Goal: Task Accomplishment & Management: Manage account settings

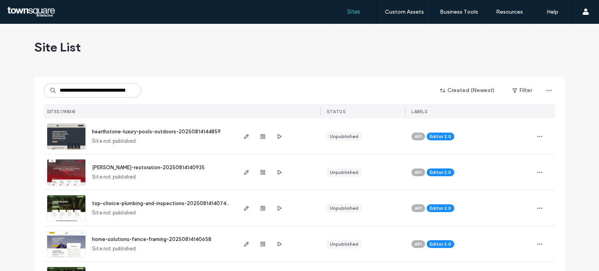
scroll to position [0, 62]
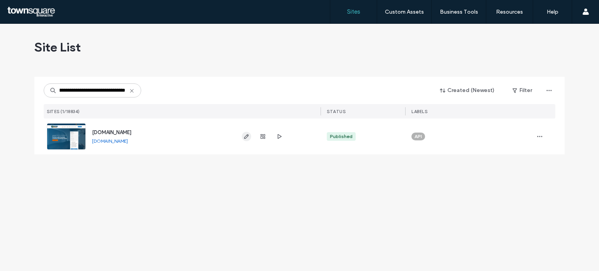
type input "**********"
click at [243, 138] on icon "button" at bounding box center [246, 136] width 6 height 6
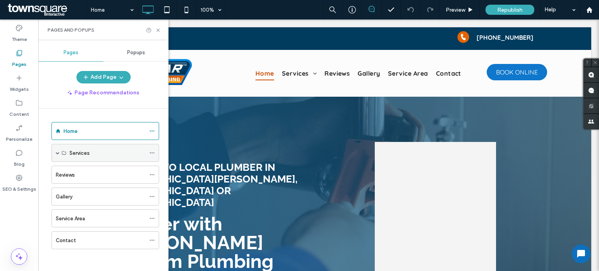
click at [56, 151] on span at bounding box center [58, 153] width 4 height 4
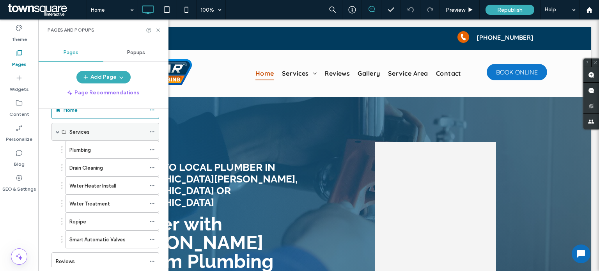
scroll to position [27, 0]
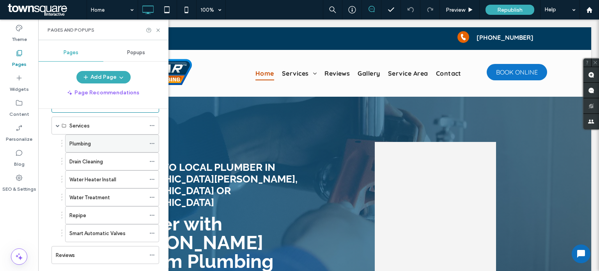
click at [84, 144] on label "Plumbing" at bounding box center [79, 144] width 21 height 14
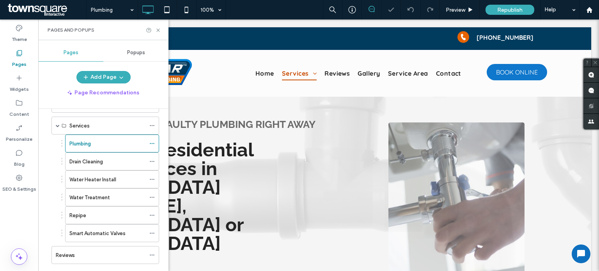
click at [292, 193] on div "Click to edit in Flex Mode" at bounding box center [318, 233] width 545 height 272
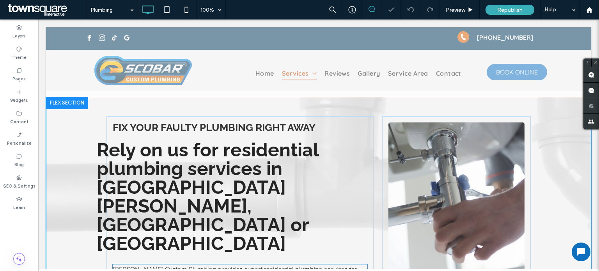
scroll to position [95, 0]
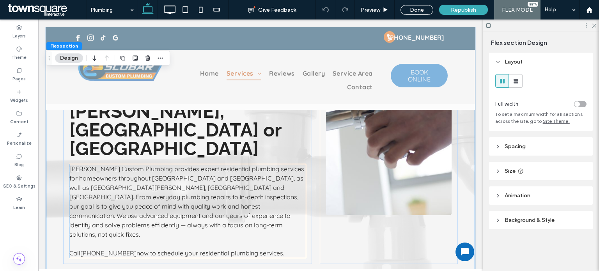
click at [237, 173] on p "[PERSON_NAME] Custom Plumbing provides expert residential plumbing services for…" at bounding box center [187, 201] width 236 height 75
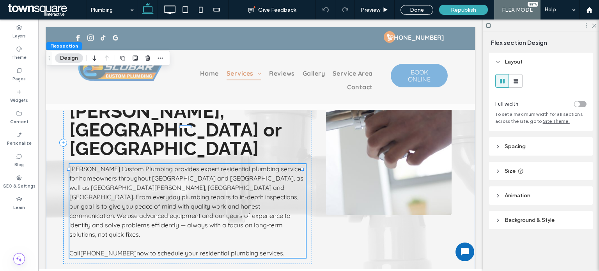
click at [237, 173] on div "[PERSON_NAME] Custom Plumbing provides expert residential plumbing services for…" at bounding box center [187, 211] width 236 height 94
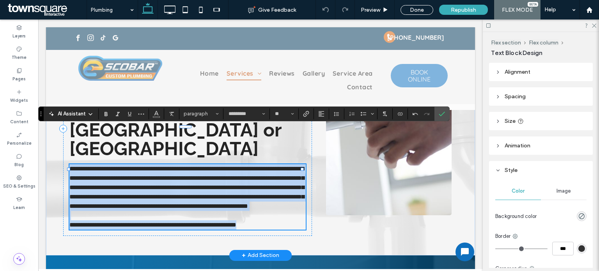
click at [209, 166] on span "**********" at bounding box center [186, 187] width 235 height 43
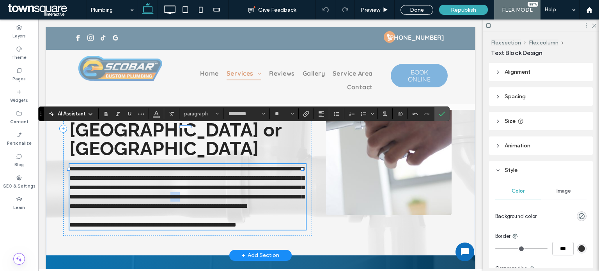
click at [209, 166] on span "**********" at bounding box center [186, 187] width 235 height 43
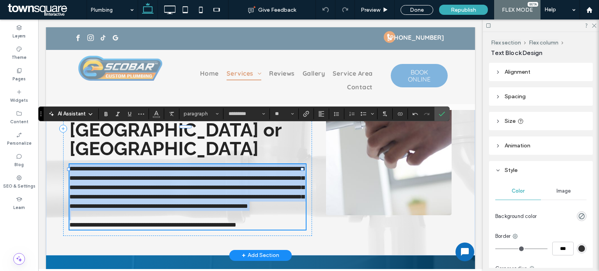
click at [209, 166] on span "**********" at bounding box center [186, 187] width 235 height 43
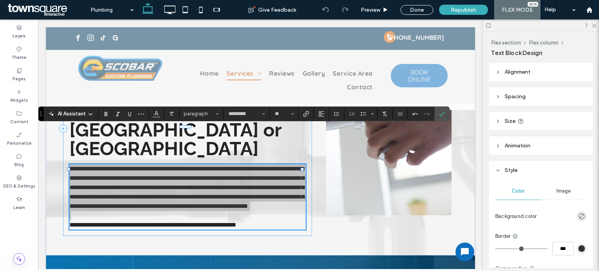
click at [73, 114] on span "AI Assistant" at bounding box center [72, 114] width 28 height 8
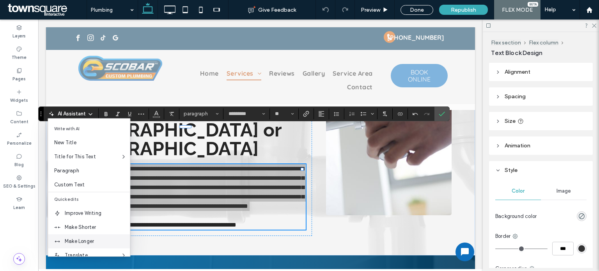
click at [74, 242] on span "Make Longer" at bounding box center [97, 241] width 65 height 8
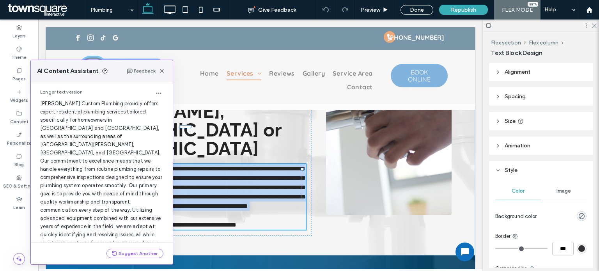
scroll to position [64, 0]
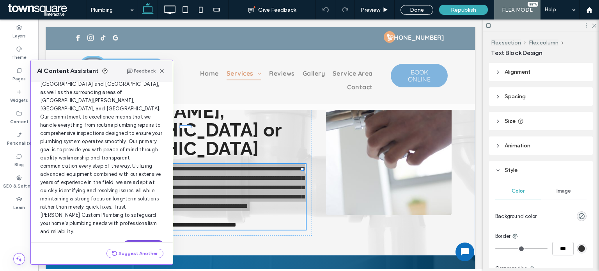
click at [133, 240] on button "Use this Text" at bounding box center [144, 244] width 40 height 9
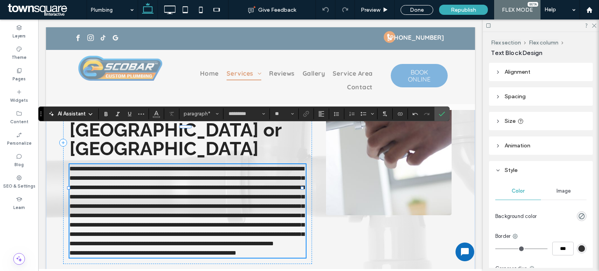
click at [262, 248] on p "**********" at bounding box center [187, 252] width 236 height 9
click at [267, 236] on p "**********" at bounding box center [187, 206] width 236 height 84
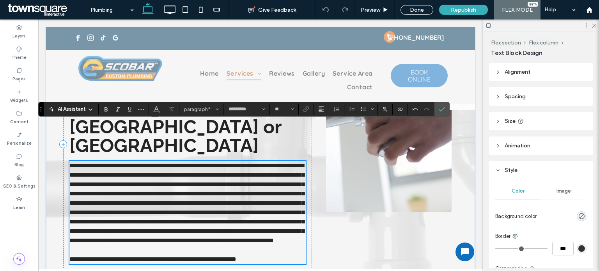
scroll to position [101, 0]
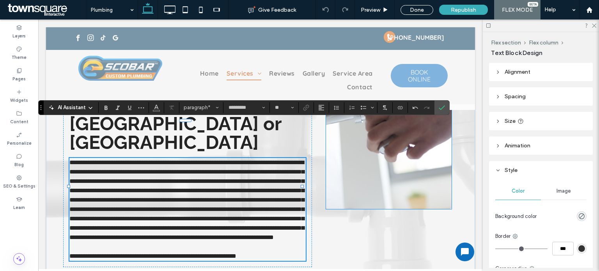
click at [400, 190] on img at bounding box center [389, 115] width 126 height 188
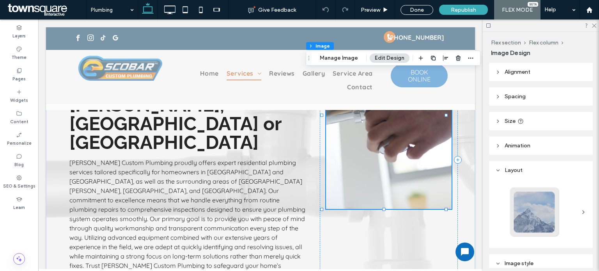
type input "*"
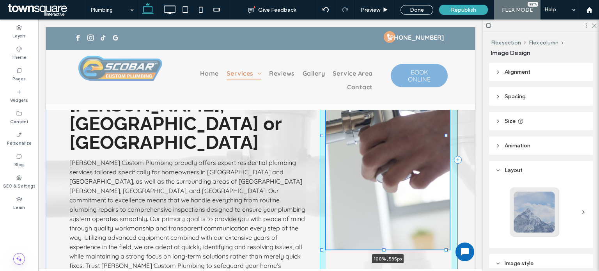
drag, startPoint x: 384, startPoint y: 209, endPoint x: 379, endPoint y: 249, distance: 40.9
click at [322, 22] on div at bounding box center [322, 21] width 0 height 0
type input "***"
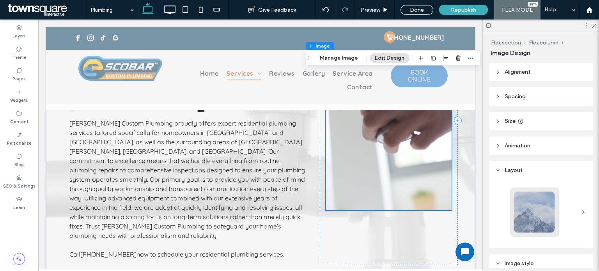
scroll to position [146, 0]
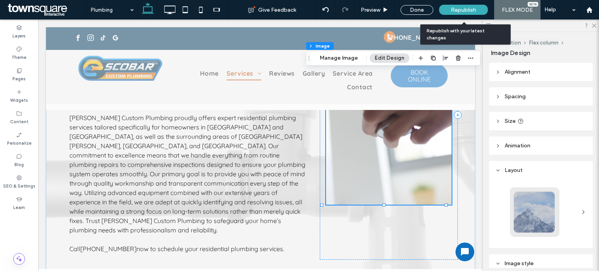
click at [464, 9] on span "Republish" at bounding box center [463, 10] width 25 height 7
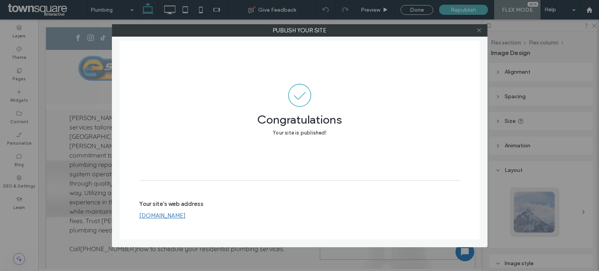
click at [480, 31] on icon at bounding box center [479, 30] width 6 height 6
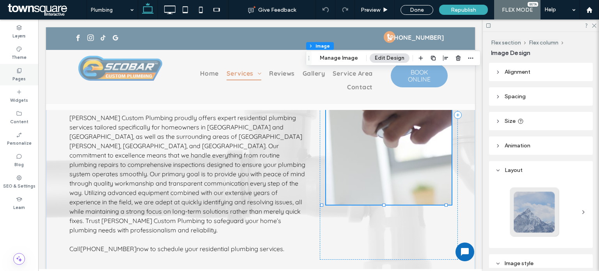
click at [13, 78] on label "Pages" at bounding box center [18, 78] width 13 height 9
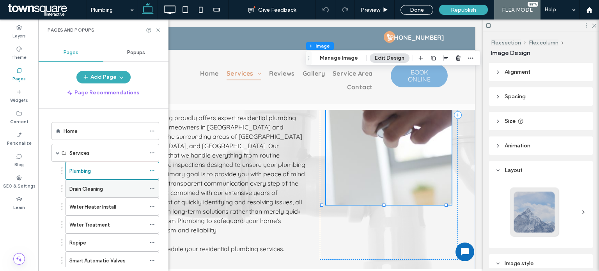
click at [89, 181] on div "Drain Cleaning" at bounding box center [107, 188] width 76 height 17
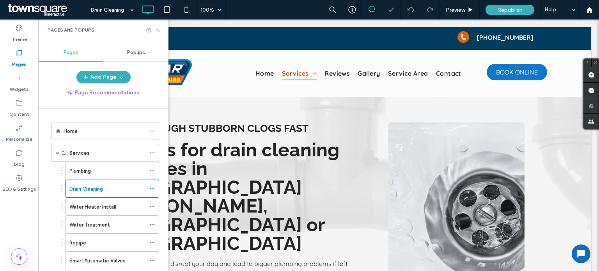
click at [156, 30] on icon at bounding box center [158, 30] width 6 height 6
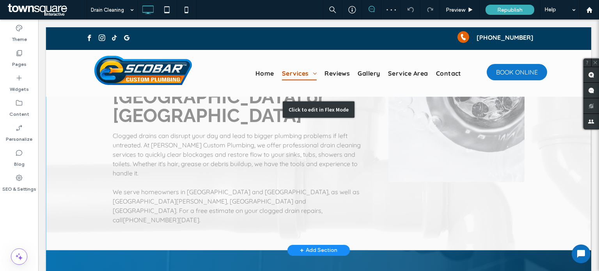
scroll to position [130, 0]
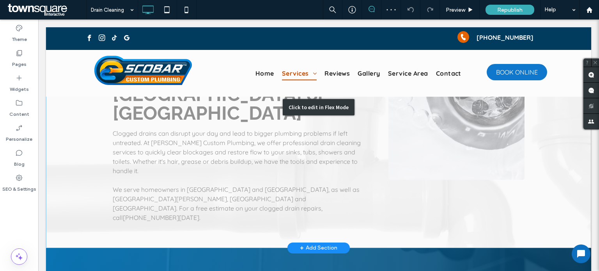
click at [233, 117] on div "Click to edit in Flex Mode" at bounding box center [318, 106] width 545 height 281
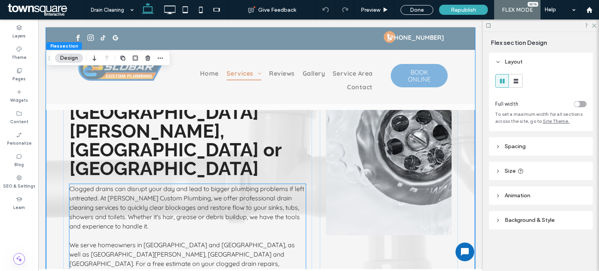
scroll to position [75, 0]
click at [176, 185] on span "Clogged drains can disrupt your day and lead to bigger plumbing problems if lef…" at bounding box center [186, 207] width 235 height 45
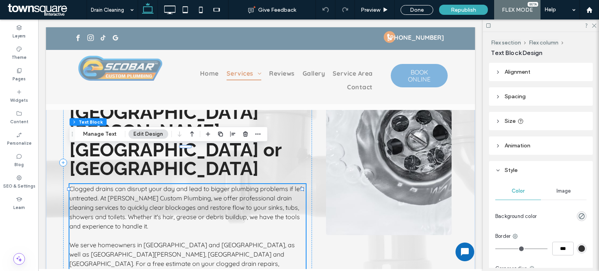
click at [176, 185] on span "Clogged drains can disrupt your day and lead to bigger plumbing problems if lef…" at bounding box center [186, 207] width 235 height 45
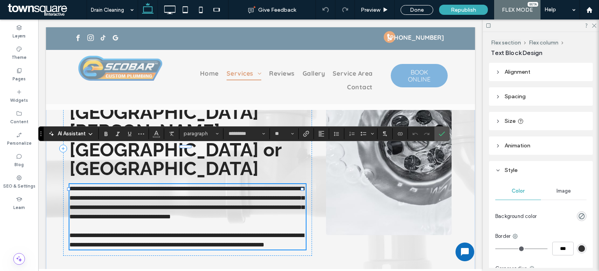
click at [176, 186] on span "**********" at bounding box center [186, 203] width 235 height 34
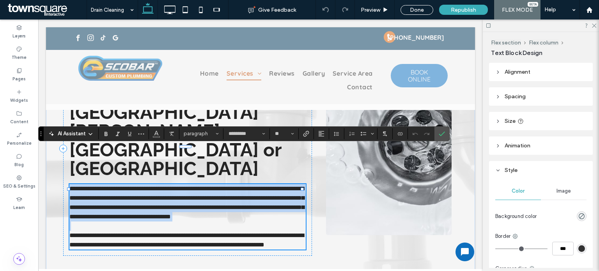
click at [176, 186] on span "**********" at bounding box center [186, 203] width 235 height 34
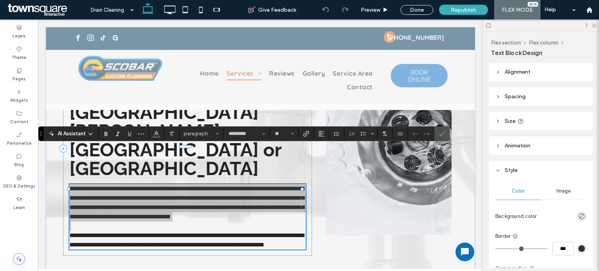
click at [74, 127] on div "AI Assistant paragraph ********* **" at bounding box center [243, 133] width 411 height 15
click at [76, 130] on span "AI Assistant" at bounding box center [72, 134] width 28 height 8
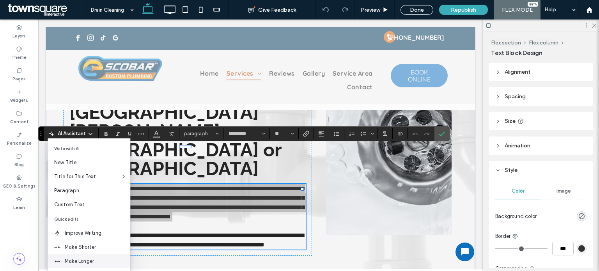
click at [80, 262] on span "Make Longer" at bounding box center [97, 261] width 65 height 8
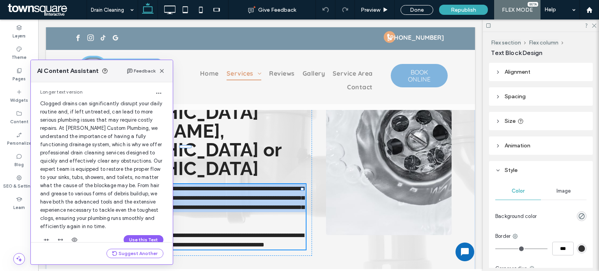
scroll to position [40, 0]
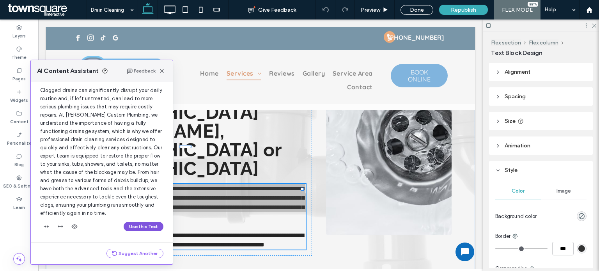
click at [142, 229] on button "Use this Text" at bounding box center [144, 226] width 40 height 9
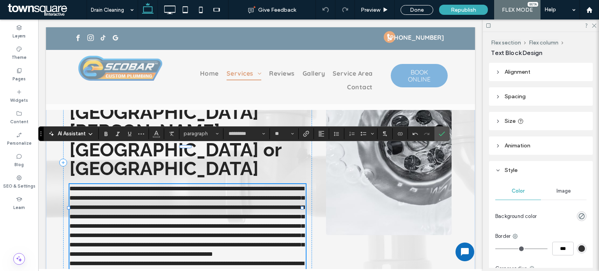
click at [278, 238] on p "**********" at bounding box center [187, 221] width 236 height 75
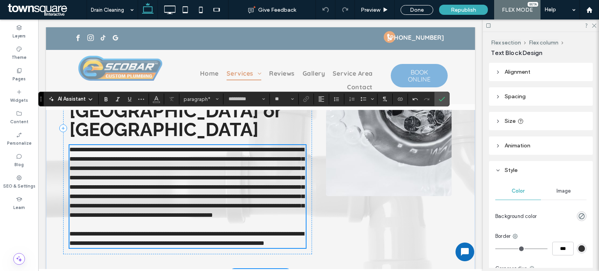
scroll to position [117, 0]
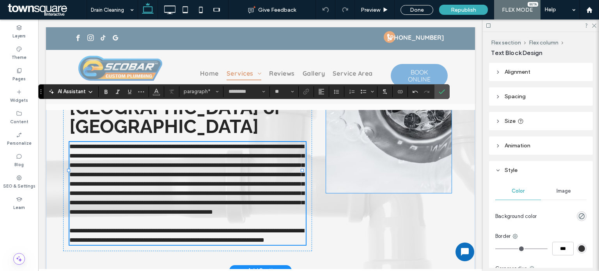
click at [387, 162] on img at bounding box center [389, 99] width 126 height 188
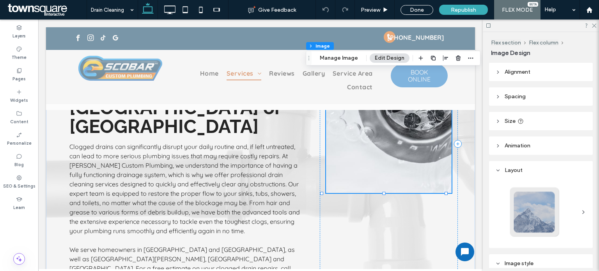
type input "*"
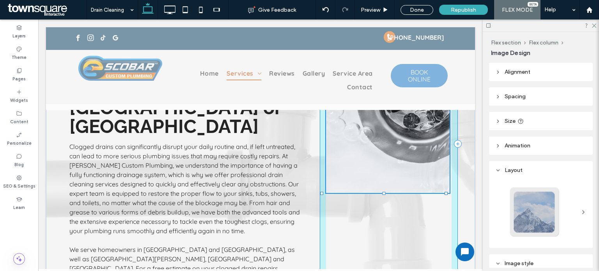
click at [383, 191] on div at bounding box center [383, 192] width 3 height 3
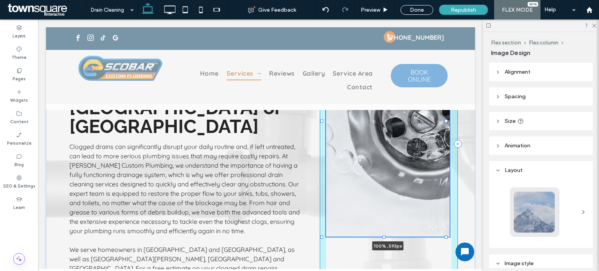
drag, startPoint x: 383, startPoint y: 191, endPoint x: 375, endPoint y: 235, distance: 44.3
click at [375, 235] on div "Cut Through Stubborn Clogs Fast Hire us for drain cleaning services in [GEOGRAP…" at bounding box center [260, 144] width 429 height 328
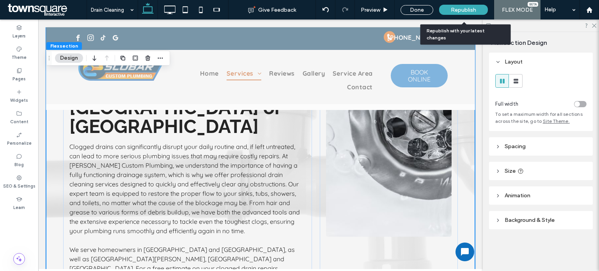
click at [455, 9] on span "Republish" at bounding box center [463, 10] width 25 height 7
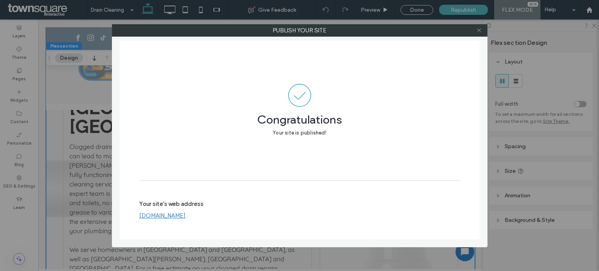
click at [477, 30] on icon at bounding box center [479, 30] width 6 height 6
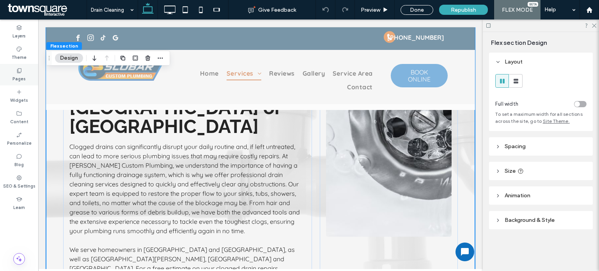
click at [19, 72] on use at bounding box center [19, 70] width 4 height 5
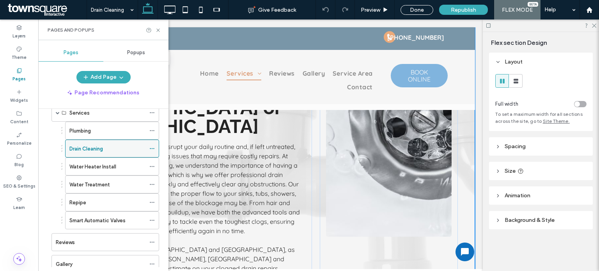
scroll to position [41, 0]
click at [118, 163] on div "Water Heater Install" at bounding box center [107, 166] width 76 height 8
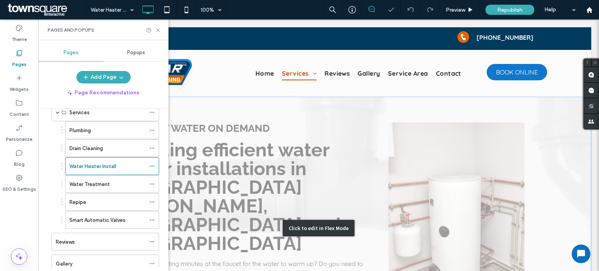
scroll to position [119, 0]
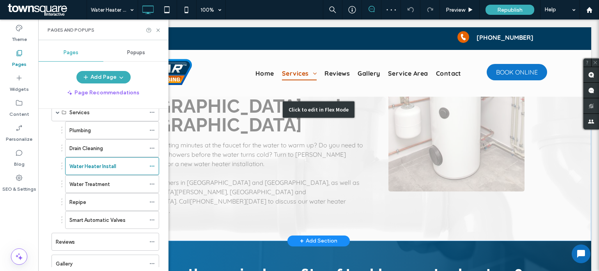
click at [306, 136] on div "Click to edit in Flex Mode" at bounding box center [318, 109] width 545 height 263
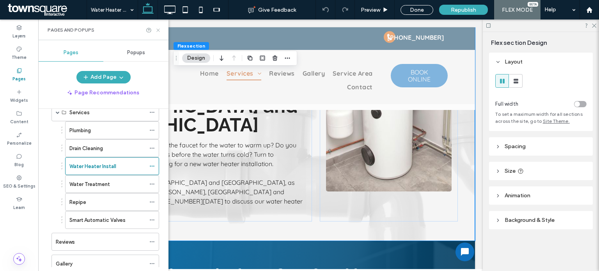
click at [158, 30] on icon at bounding box center [158, 30] width 6 height 6
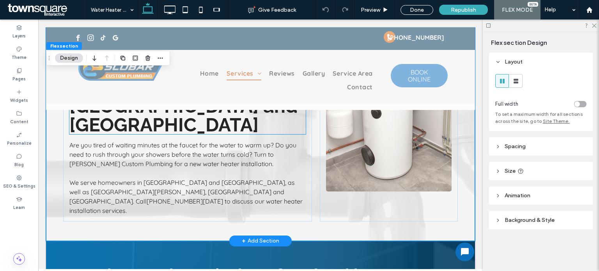
scroll to position [47, 0]
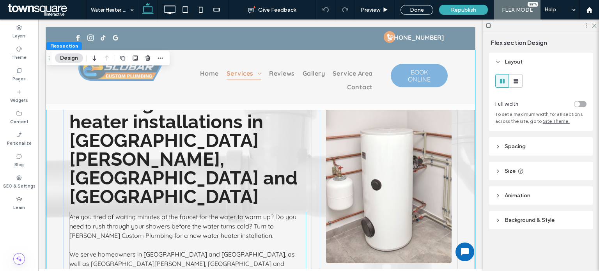
click at [158, 213] on span "Are you tired of waiting minutes at the faucet for the water to warm up? Do you…" at bounding box center [182, 226] width 227 height 27
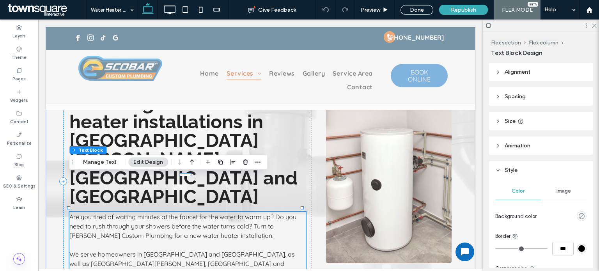
click at [158, 213] on span "Are you tired of waiting minutes at the faucet for the water to warm up? Do you…" at bounding box center [182, 226] width 227 height 27
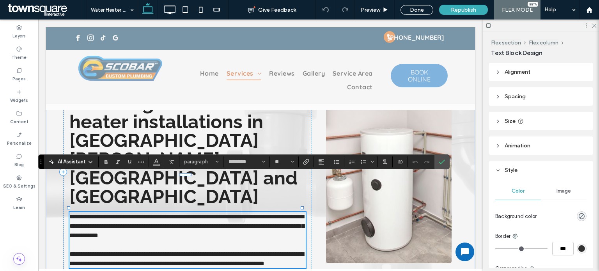
click at [158, 214] on span "**********" at bounding box center [186, 226] width 235 height 25
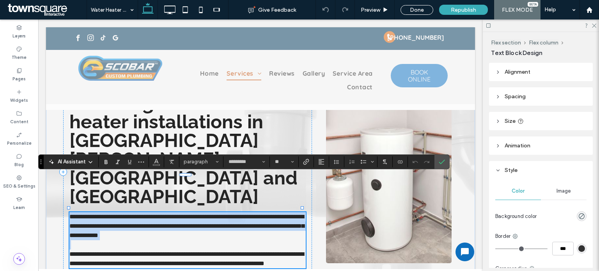
click at [158, 214] on span "**********" at bounding box center [186, 226] width 235 height 25
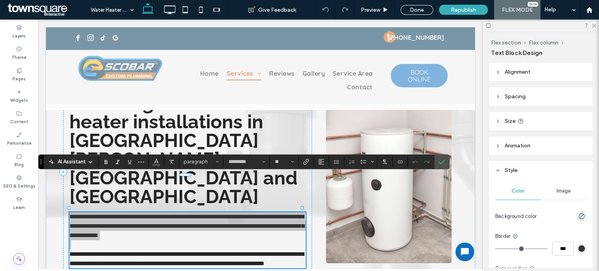
click at [73, 164] on span "AI Assistant" at bounding box center [72, 162] width 28 height 8
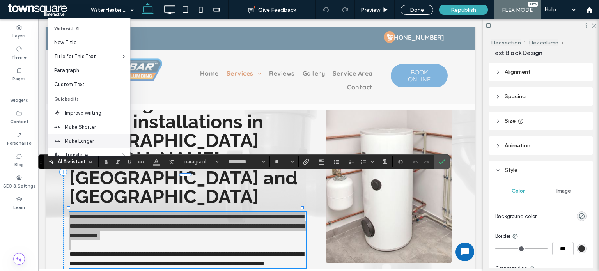
click at [96, 139] on span "Make Longer" at bounding box center [97, 141] width 65 height 8
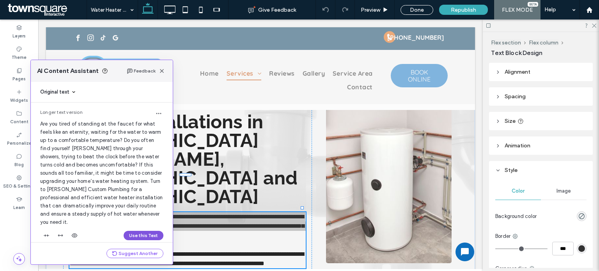
click at [132, 231] on button "Use this Text" at bounding box center [144, 235] width 40 height 9
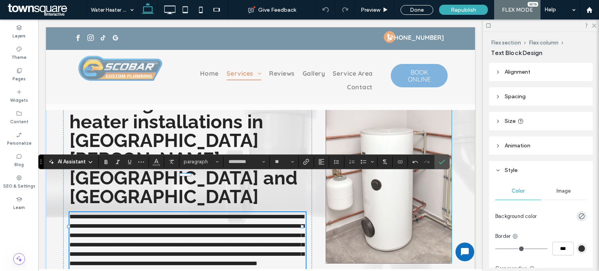
scroll to position [115, 0]
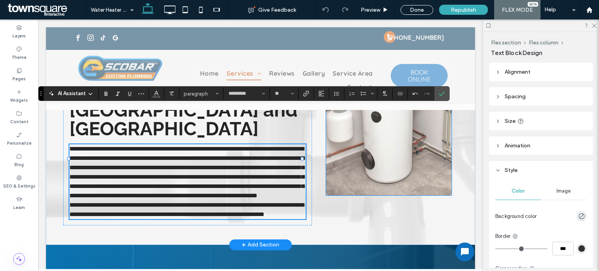
click at [398, 183] on img at bounding box center [389, 102] width 126 height 188
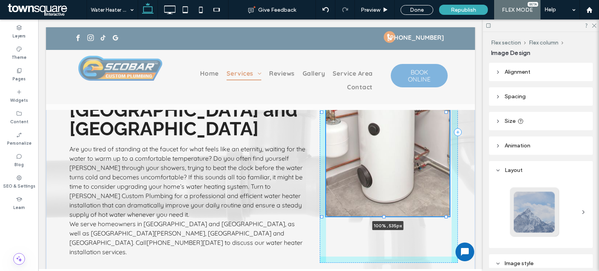
drag, startPoint x: 384, startPoint y: 195, endPoint x: 385, endPoint y: 216, distance: 21.1
click at [385, 216] on div at bounding box center [383, 216] width 3 height 3
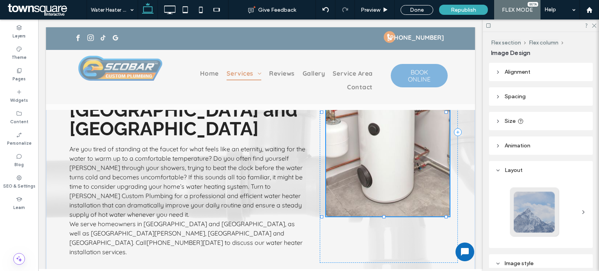
type input "***"
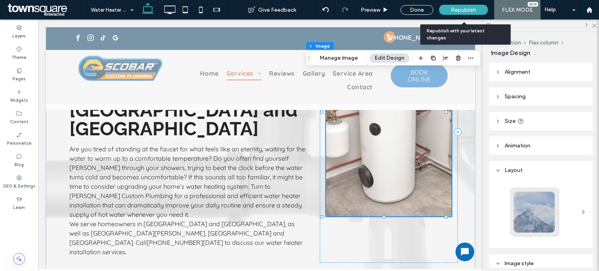
click at [460, 13] on div "Republish" at bounding box center [463, 10] width 49 height 10
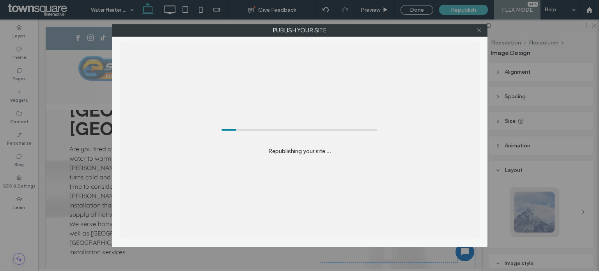
click at [476, 32] on icon at bounding box center [479, 30] width 6 height 6
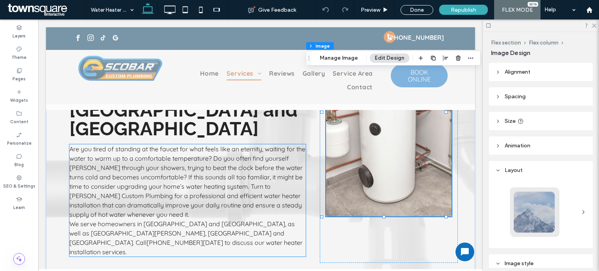
click at [194, 176] on p "Are you tired of standing at the faucet for what feels like an eternity, waitin…" at bounding box center [187, 181] width 236 height 75
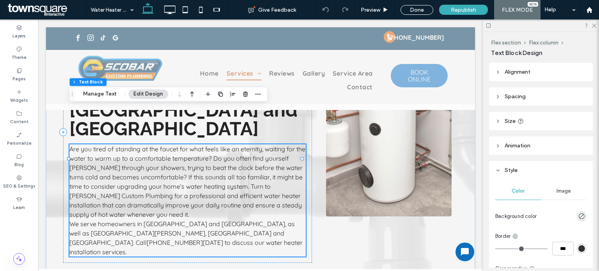
click at [193, 176] on p "Are you tired of standing at the faucet for what feels like an eternity, waitin…" at bounding box center [187, 181] width 236 height 75
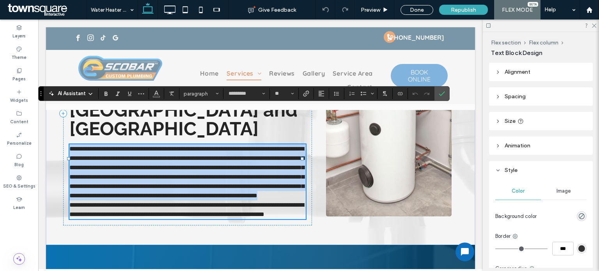
click at [192, 177] on p "**********" at bounding box center [187, 172] width 236 height 56
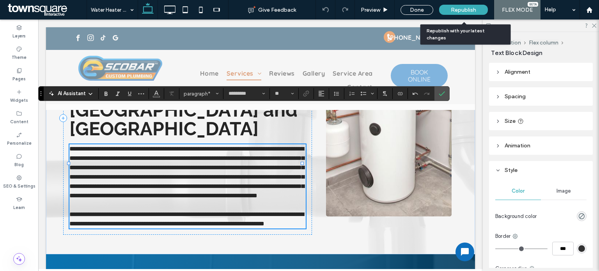
click at [463, 7] on span "Republish" at bounding box center [463, 10] width 25 height 7
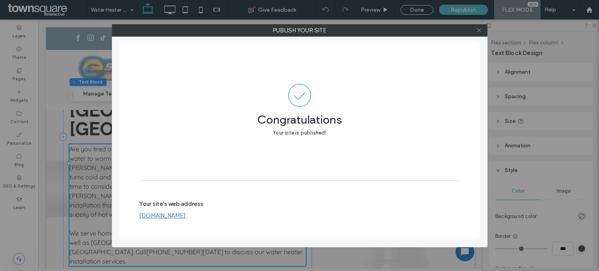
click at [477, 28] on icon at bounding box center [479, 30] width 6 height 6
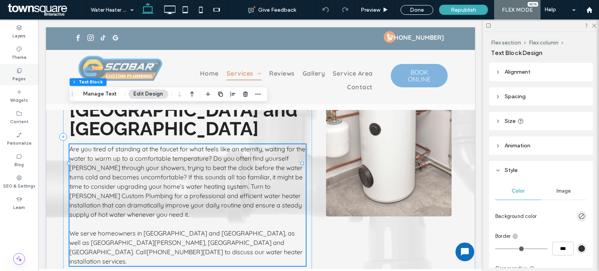
click at [15, 78] on label "Pages" at bounding box center [18, 78] width 13 height 9
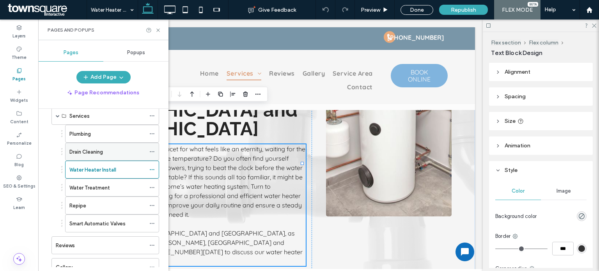
scroll to position [41, 0]
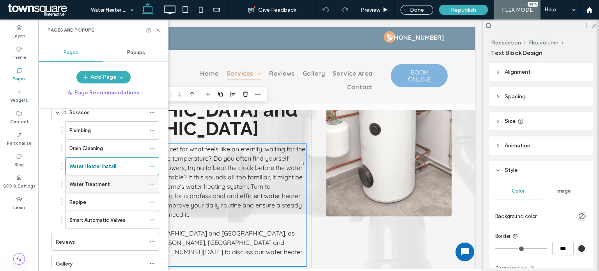
click at [85, 183] on label "Water Treatment" at bounding box center [89, 184] width 41 height 14
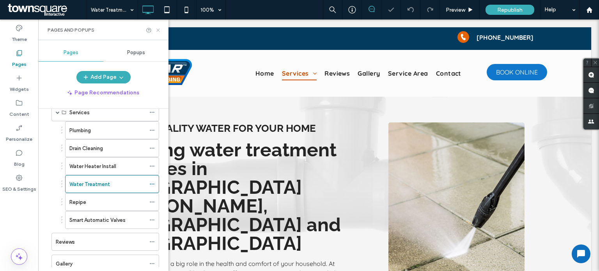
click at [157, 28] on icon at bounding box center [158, 30] width 6 height 6
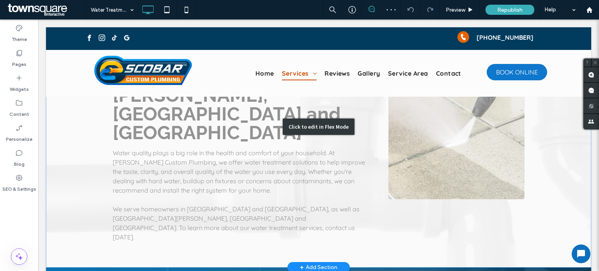
scroll to position [118, 0]
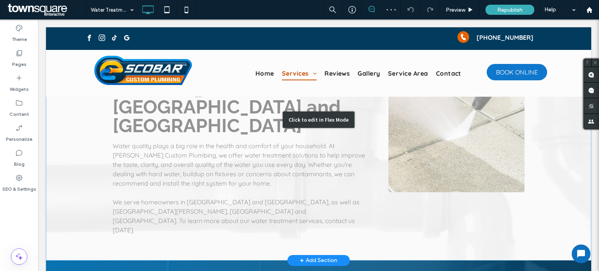
click at [204, 117] on div "Click to edit in Flex Mode" at bounding box center [318, 119] width 545 height 281
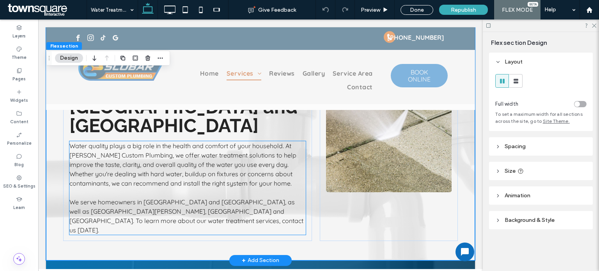
click at [177, 142] on span "Water quality plays a big role in the health and comfort of your household. At …" at bounding box center [182, 164] width 227 height 45
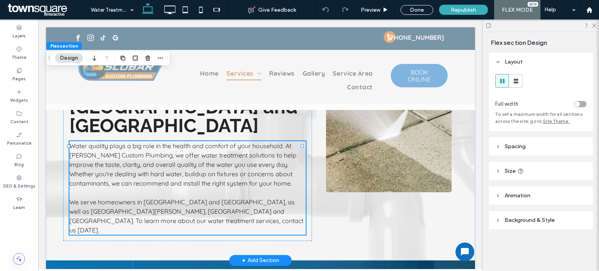
click at [177, 142] on span "Water quality plays a big role in the health and comfort of your household. At …" at bounding box center [182, 164] width 227 height 45
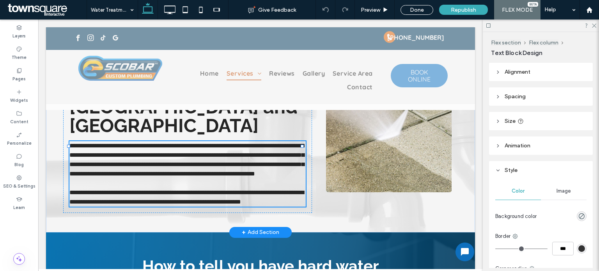
click at [177, 143] on span "**********" at bounding box center [186, 160] width 235 height 34
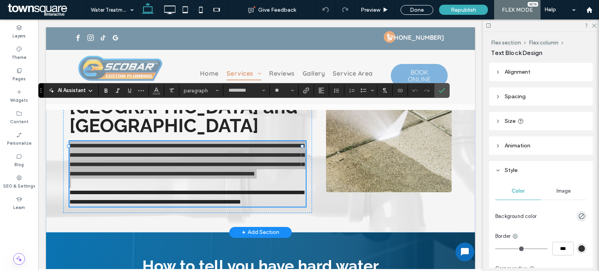
click at [88, 90] on icon at bounding box center [90, 91] width 6 height 6
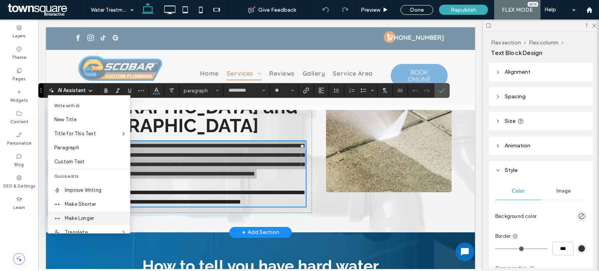
click at [80, 219] on span "Make Longer" at bounding box center [97, 218] width 65 height 8
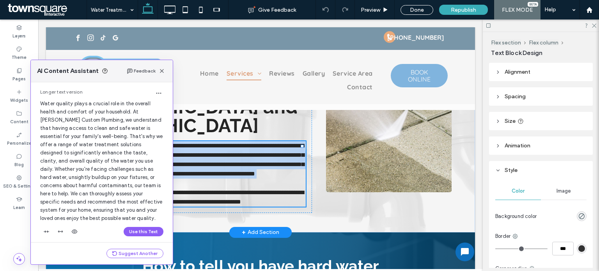
scroll to position [24, 0]
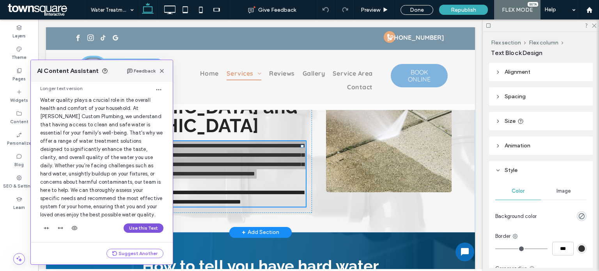
click at [143, 229] on button "Use this Text" at bounding box center [144, 227] width 40 height 9
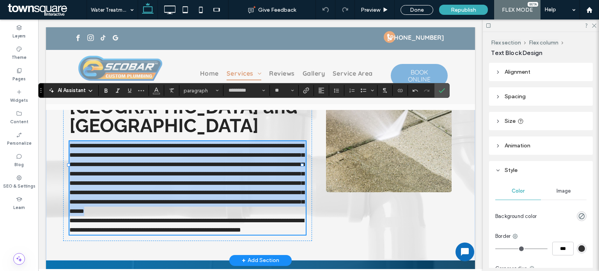
click at [184, 196] on p "**********" at bounding box center [187, 178] width 236 height 75
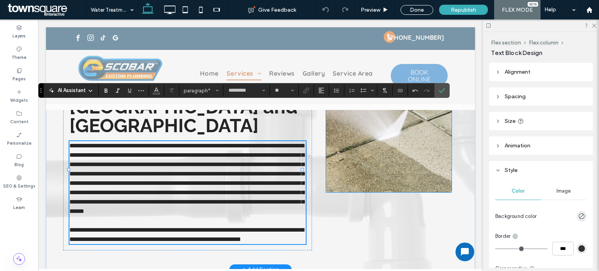
click at [375, 170] on img at bounding box center [389, 99] width 126 height 188
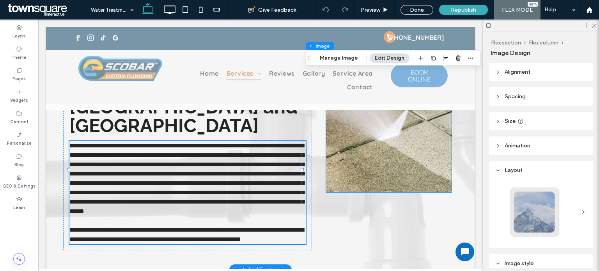
type input "*"
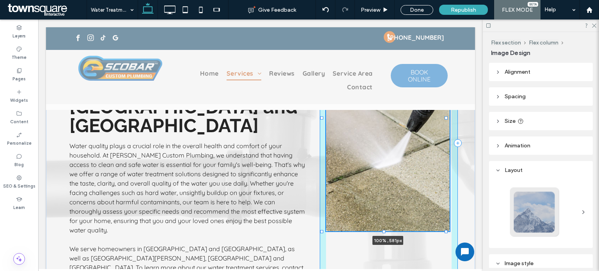
drag, startPoint x: 384, startPoint y: 193, endPoint x: 380, endPoint y: 232, distance: 39.2
click at [380, 232] on div "Clean, Quality Water for Your Home Offering water treatment services in [GEOGRA…" at bounding box center [260, 143] width 429 height 328
type input "***"
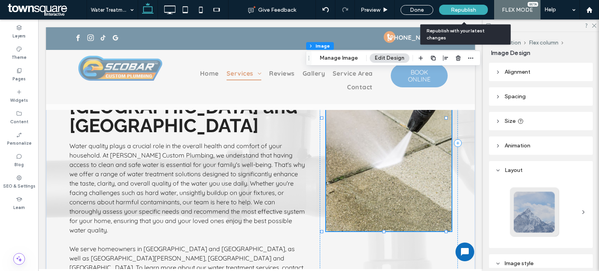
click at [451, 7] on span "Republish" at bounding box center [463, 10] width 25 height 7
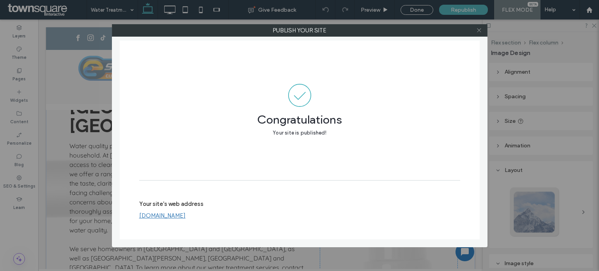
click at [479, 26] on span at bounding box center [479, 31] width 6 height 12
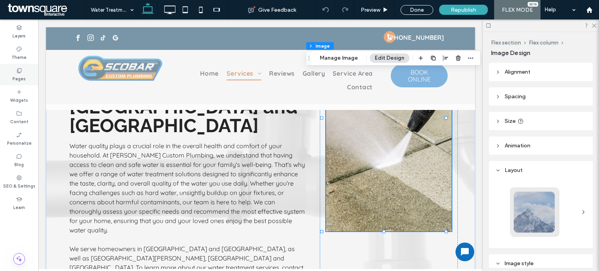
click at [24, 77] on label "Pages" at bounding box center [18, 78] width 13 height 9
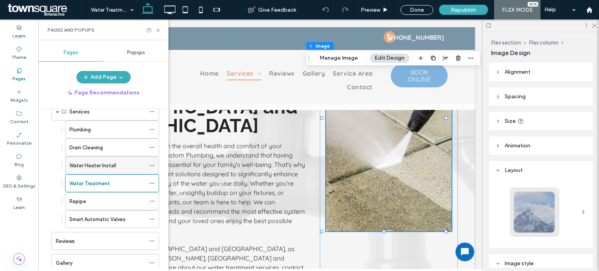
scroll to position [44, 0]
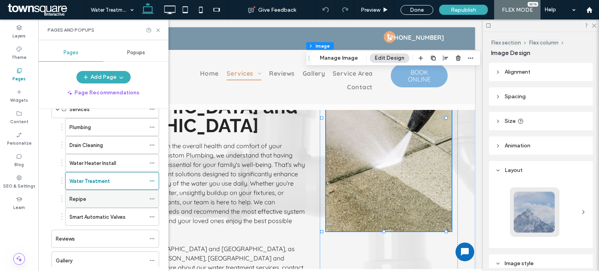
click at [90, 198] on div "Repipe" at bounding box center [107, 199] width 76 height 8
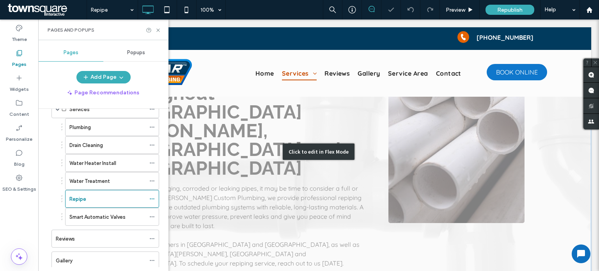
scroll to position [87, 0]
click at [279, 176] on div "Click to edit in Flex Mode" at bounding box center [318, 151] width 545 height 284
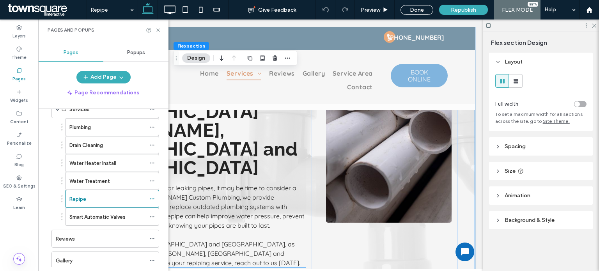
click at [259, 184] on span "If your home has aging, corroded or leaking pipes, it may be time to consider a…" at bounding box center [186, 206] width 235 height 45
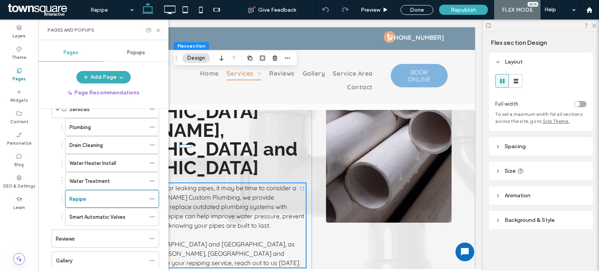
click at [259, 184] on span "If your home has aging, corroded or leaking pipes, it may be time to consider a…" at bounding box center [186, 206] width 235 height 45
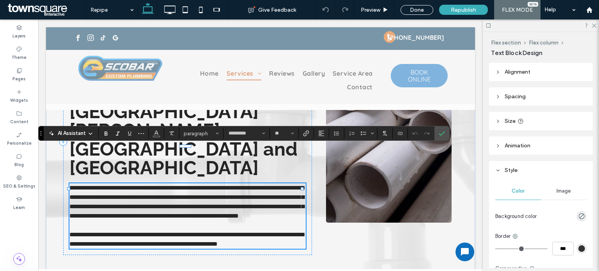
click at [259, 185] on span "**********" at bounding box center [186, 202] width 235 height 34
click at [218, 183] on p "**********" at bounding box center [187, 201] width 236 height 37
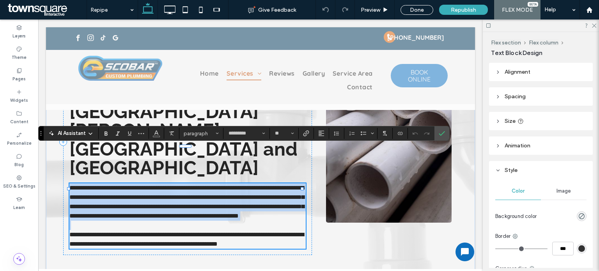
click at [218, 183] on p "**********" at bounding box center [187, 201] width 236 height 37
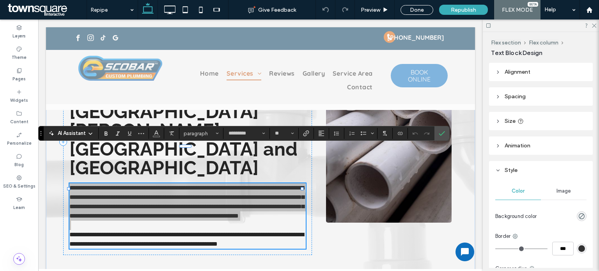
click at [75, 134] on span "AI Assistant" at bounding box center [72, 133] width 28 height 8
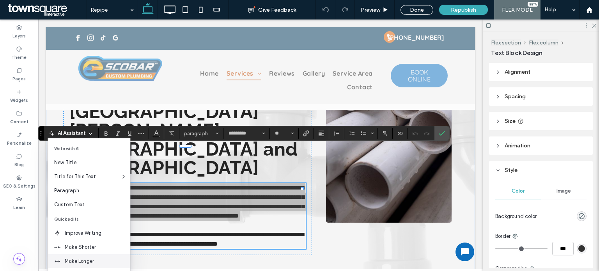
click at [65, 258] on span "Make Longer" at bounding box center [97, 261] width 65 height 8
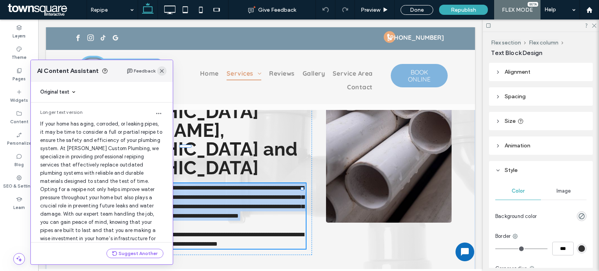
scroll to position [20, 0]
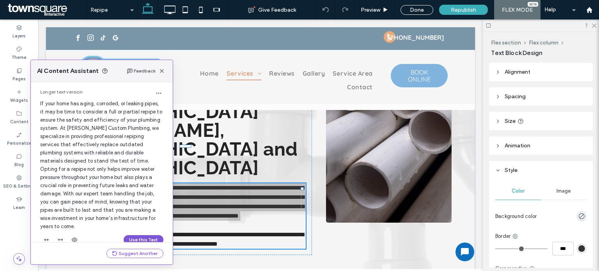
click at [136, 235] on button "Use this Text" at bounding box center [144, 239] width 40 height 9
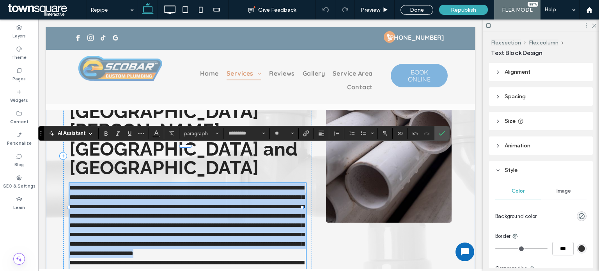
click at [178, 236] on p "**********" at bounding box center [187, 220] width 236 height 75
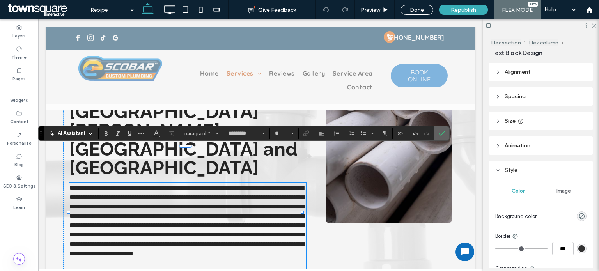
click at [439, 132] on icon "Confirm" at bounding box center [442, 133] width 6 height 6
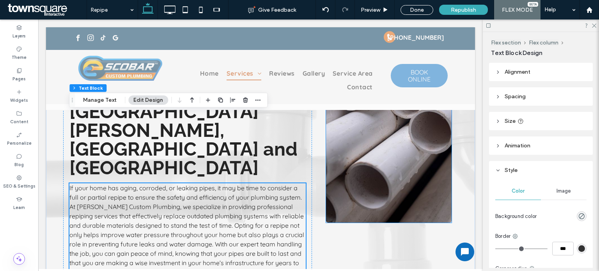
scroll to position [165, 0]
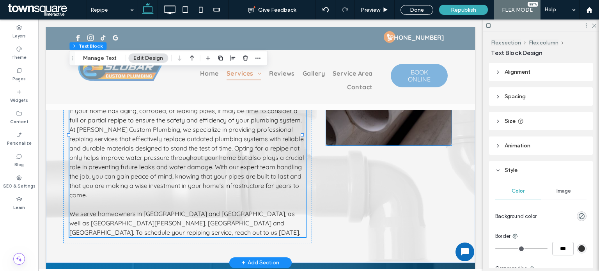
click at [409, 126] on img at bounding box center [389, 52] width 126 height 188
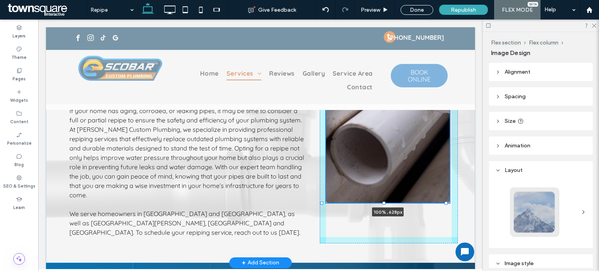
drag, startPoint x: 384, startPoint y: 147, endPoint x: 380, endPoint y: 204, distance: 57.5
click at [380, 204] on div "Upgrade Aging Pipes With Expert Repiping Services Serving homeowners throughout…" at bounding box center [260, 97] width 429 height 331
type input "***"
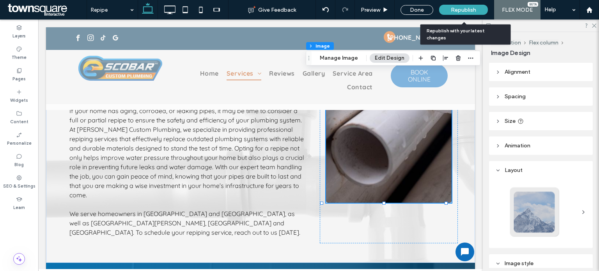
click at [454, 11] on span "Republish" at bounding box center [463, 10] width 25 height 7
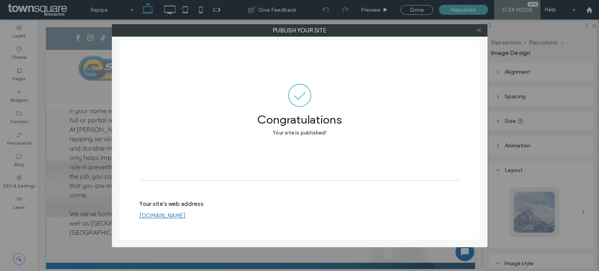
click at [480, 29] on icon at bounding box center [479, 30] width 6 height 6
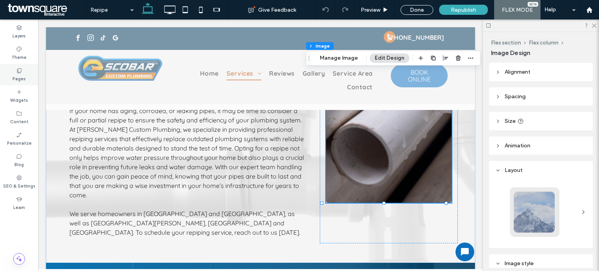
click at [20, 74] on label "Pages" at bounding box center [18, 78] width 13 height 9
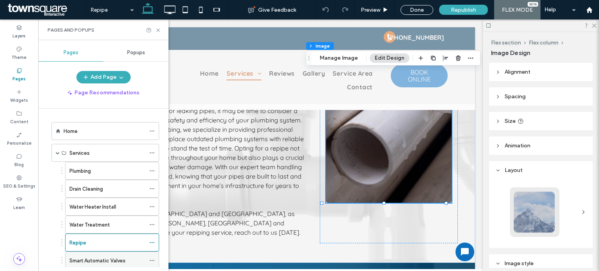
click at [73, 258] on label "Smart Automatic Valves" at bounding box center [97, 261] width 56 height 14
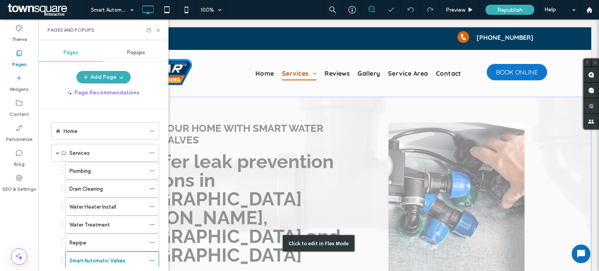
scroll to position [96, 0]
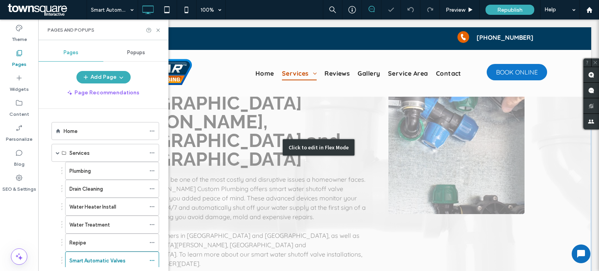
click at [270, 167] on div "Click to edit in Flex Mode" at bounding box center [318, 147] width 545 height 293
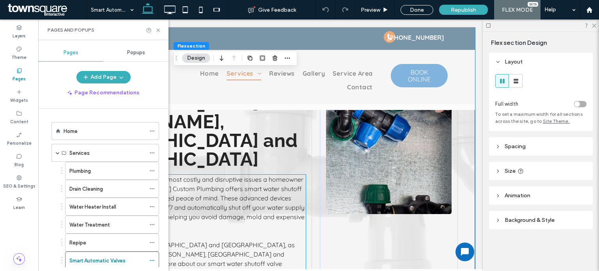
click at [246, 175] on span "Water damage can be one of the most costly and disruptive issues a homeowner fa…" at bounding box center [186, 202] width 235 height 55
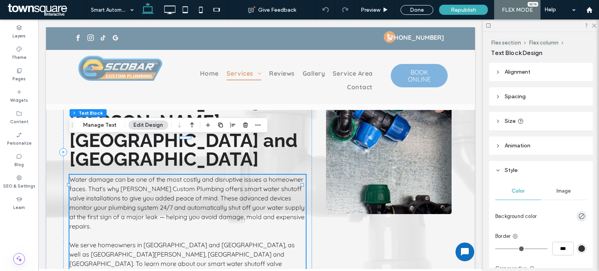
click at [246, 175] on span "Water damage can be one of the most costly and disruptive issues a homeowner fa…" at bounding box center [186, 202] width 235 height 55
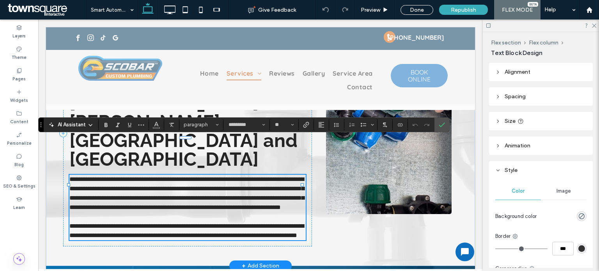
click at [246, 176] on span "**********" at bounding box center [186, 193] width 235 height 34
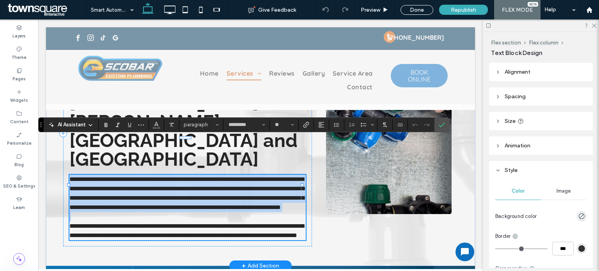
click at [246, 176] on span "**********" at bounding box center [186, 193] width 235 height 34
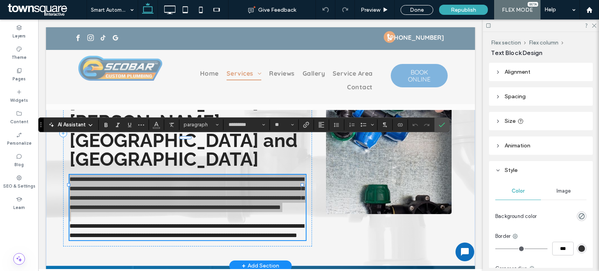
click at [85, 124] on span "AI Assistant" at bounding box center [72, 125] width 28 height 8
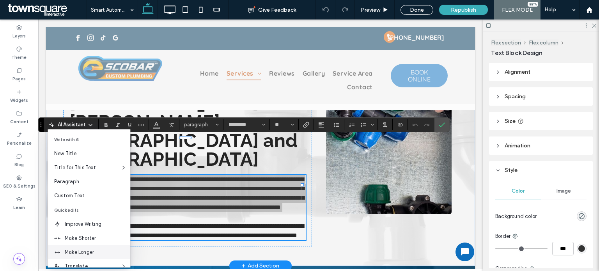
click at [77, 249] on span "Make Longer" at bounding box center [97, 252] width 65 height 8
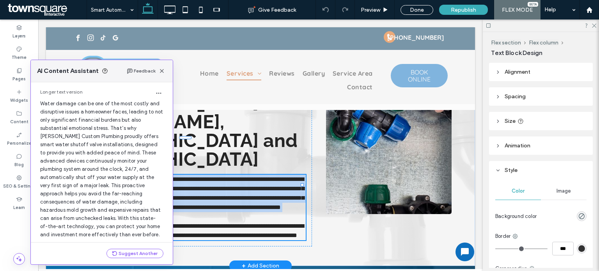
scroll to position [40, 0]
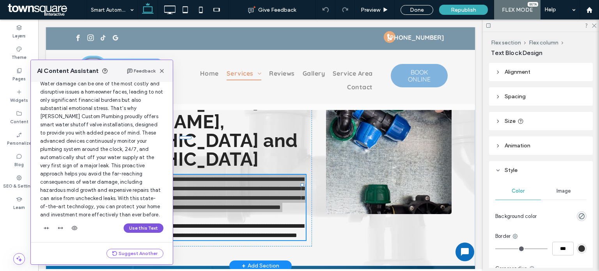
click at [134, 223] on button "Use this Text" at bounding box center [144, 227] width 40 height 9
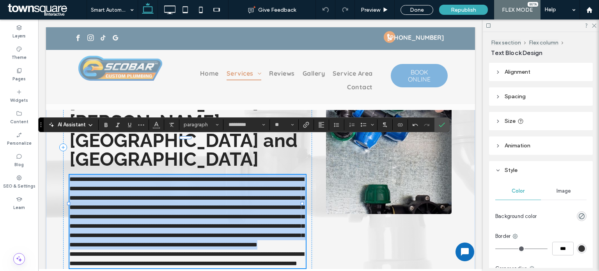
click at [177, 239] on p "**********" at bounding box center [187, 212] width 236 height 75
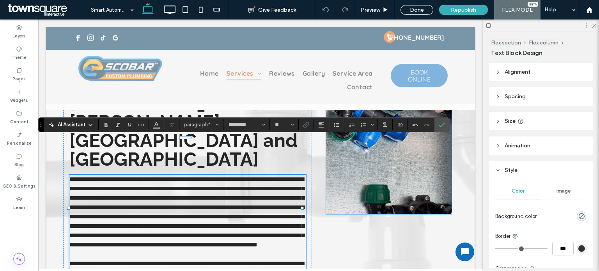
click at [406, 191] on img at bounding box center [389, 121] width 126 height 188
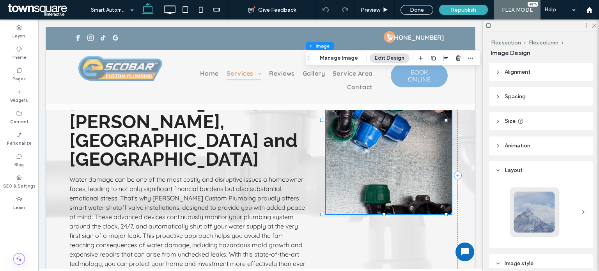
type input "*"
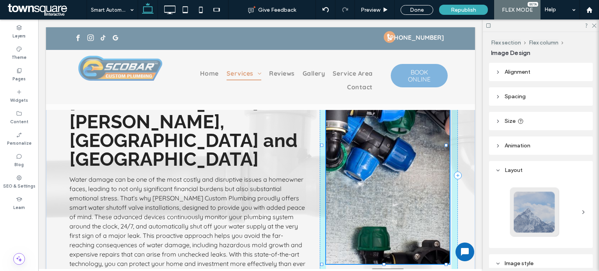
drag, startPoint x: 382, startPoint y: 215, endPoint x: 373, endPoint y: 265, distance: 50.7
click at [373, 265] on div "Protect Your Home With Smart Water Shutoff Valves We offer leak prevention solu…" at bounding box center [260, 175] width 429 height 349
type input "***"
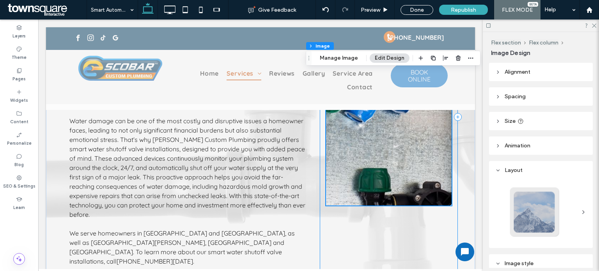
scroll to position [155, 0]
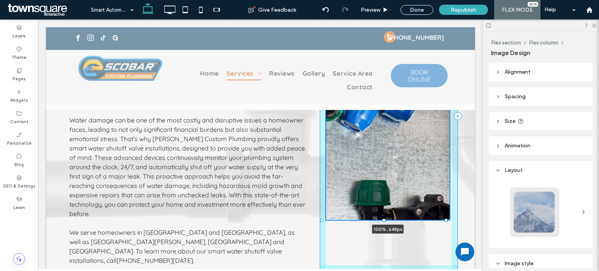
drag, startPoint x: 384, startPoint y: 205, endPoint x: 379, endPoint y: 221, distance: 17.5
click at [379, 221] on div "Protect Your Home With Smart Water Shutoff Valves We offer leak prevention solu…" at bounding box center [260, 116] width 429 height 349
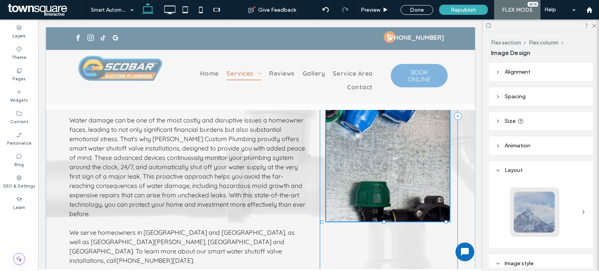
type input "***"
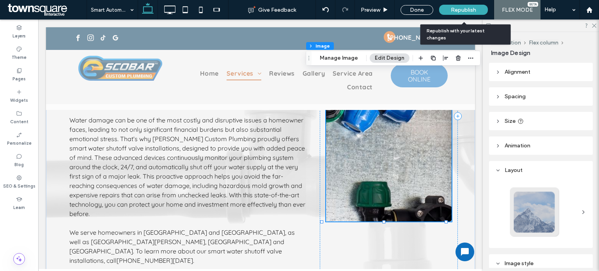
click at [459, 8] on span "Republish" at bounding box center [463, 10] width 25 height 7
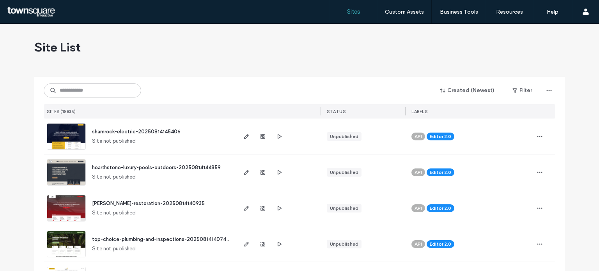
click at [432, 57] on div "Site List" at bounding box center [299, 47] width 530 height 47
